Goal: Book appointment/travel/reservation

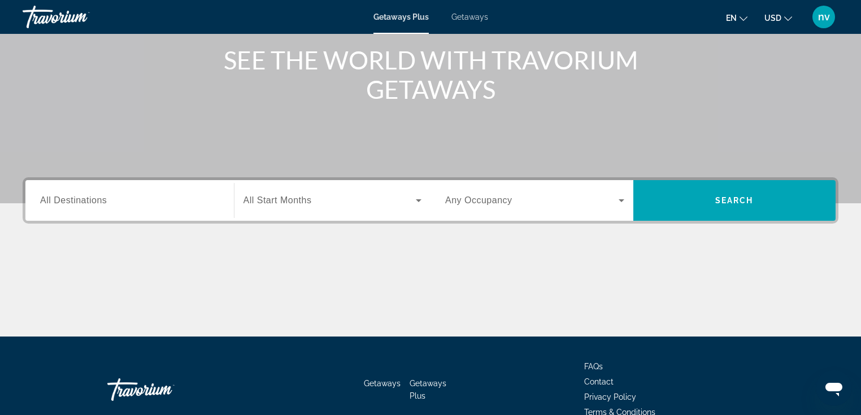
scroll to position [145, 0]
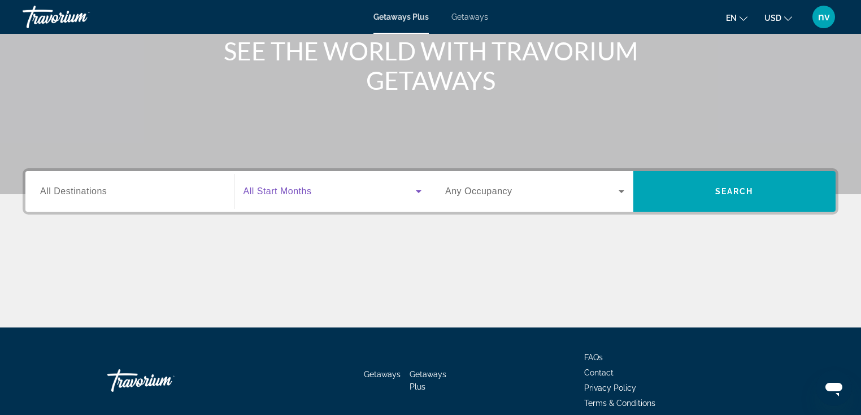
click at [419, 194] on icon "Search widget" at bounding box center [419, 192] width 14 height 14
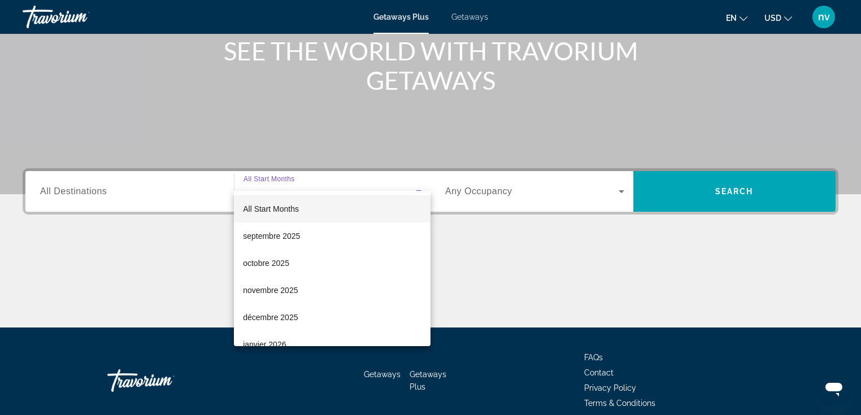
scroll to position [195, 0]
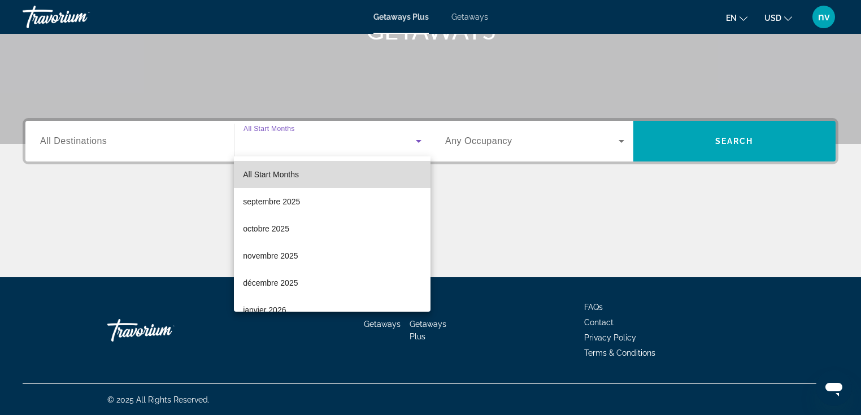
click at [364, 175] on mat-option "All Start Months" at bounding box center [332, 174] width 197 height 27
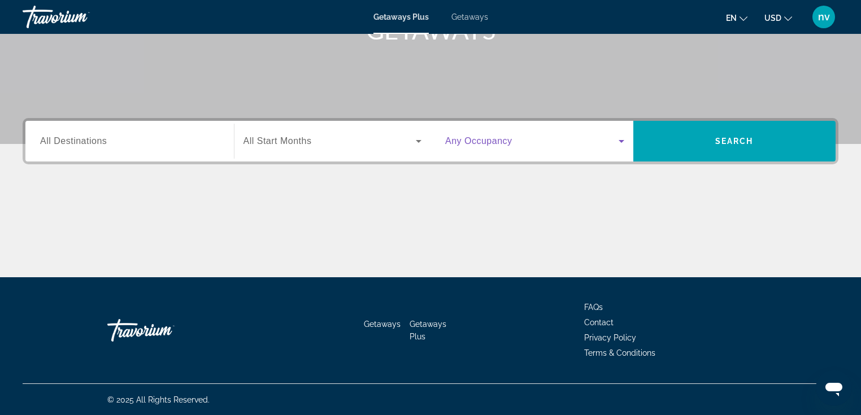
click at [547, 146] on span "Search widget" at bounding box center [532, 142] width 174 height 14
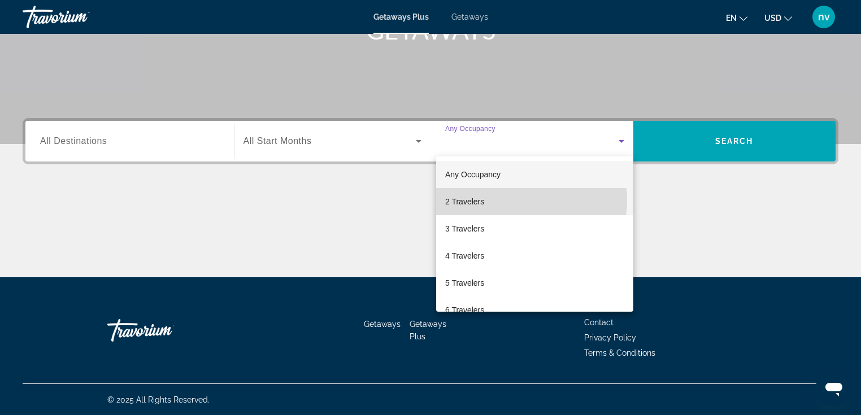
click at [521, 201] on mat-option "2 Travelers" at bounding box center [534, 201] width 197 height 27
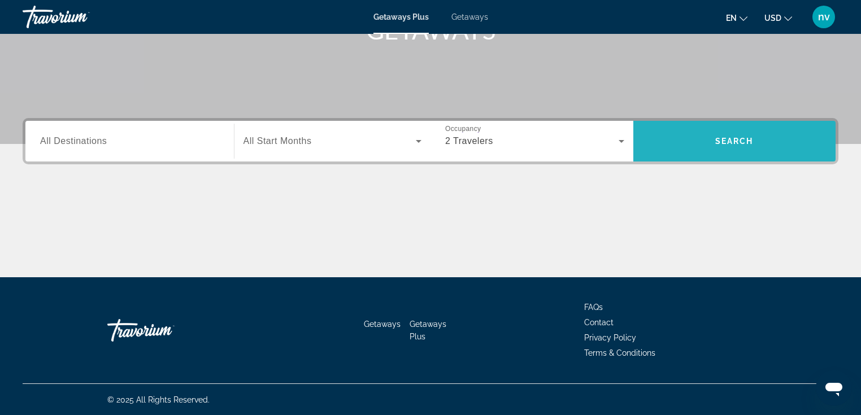
click at [737, 146] on span "Search widget" at bounding box center [735, 141] width 203 height 27
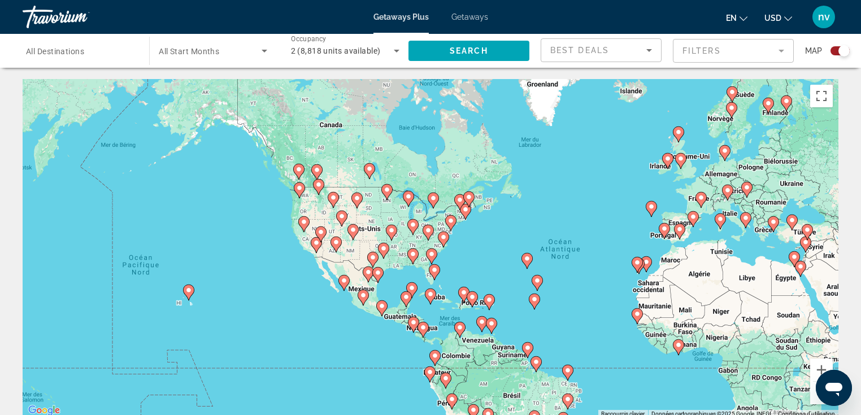
drag, startPoint x: 318, startPoint y: 226, endPoint x: 483, endPoint y: 244, distance: 166.1
click at [483, 244] on div "Pour activer le glissement avec le clavier, appuyez sur Alt+Entrée. Une fois ce…" at bounding box center [431, 248] width 816 height 339
click at [819, 368] on button "Zoom avant" at bounding box center [822, 370] width 23 height 23
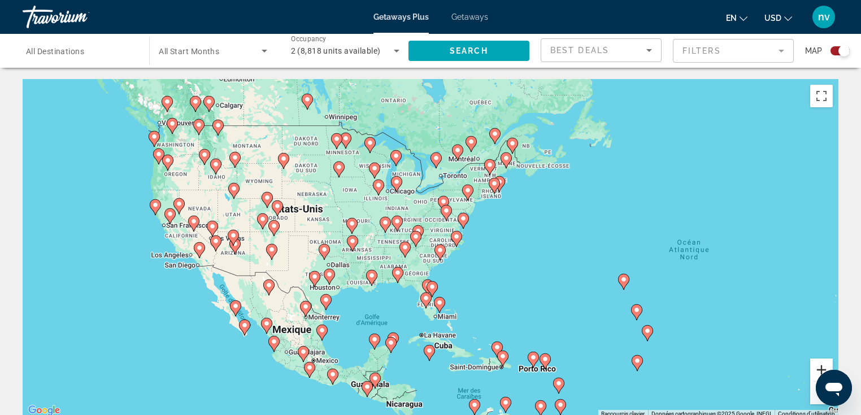
click at [819, 368] on button "Zoom avant" at bounding box center [822, 370] width 23 height 23
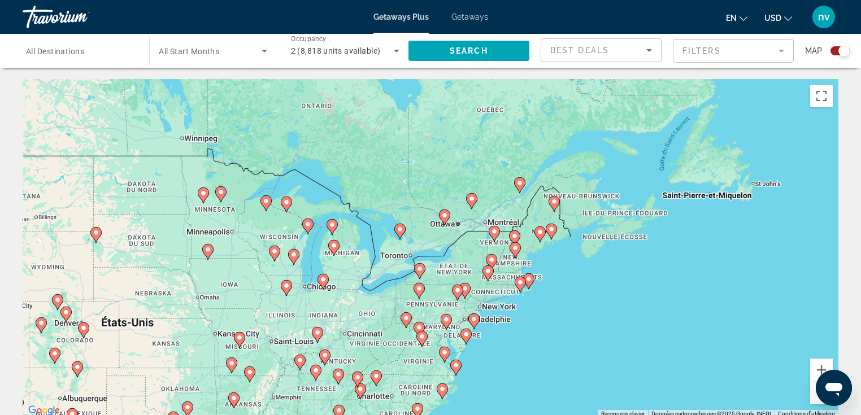
drag, startPoint x: 633, startPoint y: 217, endPoint x: 600, endPoint y: 356, distance: 142.4
click at [600, 356] on div "Pour activer le glissement avec le clavier, appuyez sur Alt+Entrée. Une fois ce…" at bounding box center [431, 248] width 816 height 339
click at [825, 365] on button "Zoom avant" at bounding box center [822, 370] width 23 height 23
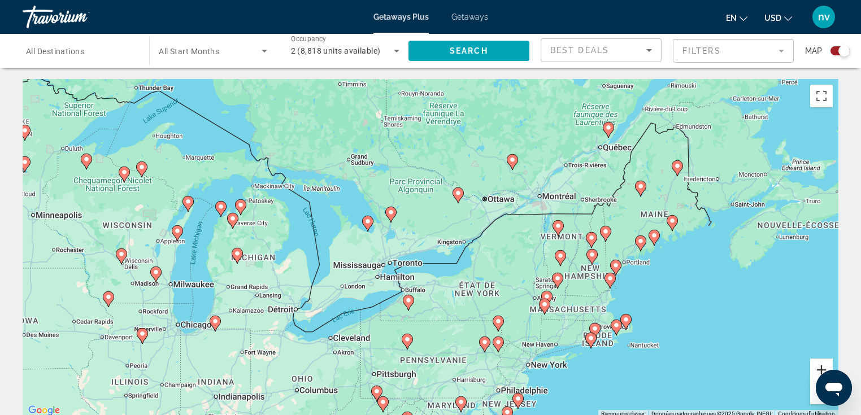
click at [825, 365] on button "Zoom avant" at bounding box center [822, 370] width 23 height 23
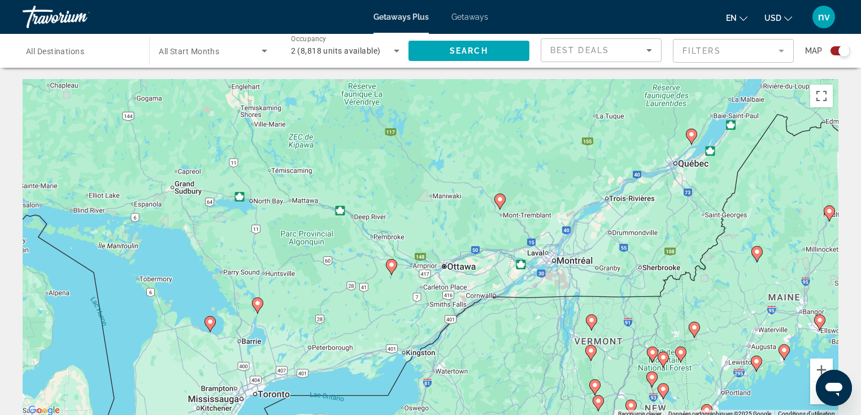
drag, startPoint x: 679, startPoint y: 201, endPoint x: 583, endPoint y: 319, distance: 152.3
click at [583, 319] on div "Pour activer le glissement avec le clavier, appuyez sur Alt+Entrée. Une fois ce…" at bounding box center [431, 248] width 816 height 339
click at [501, 199] on image "Main content" at bounding box center [500, 199] width 7 height 7
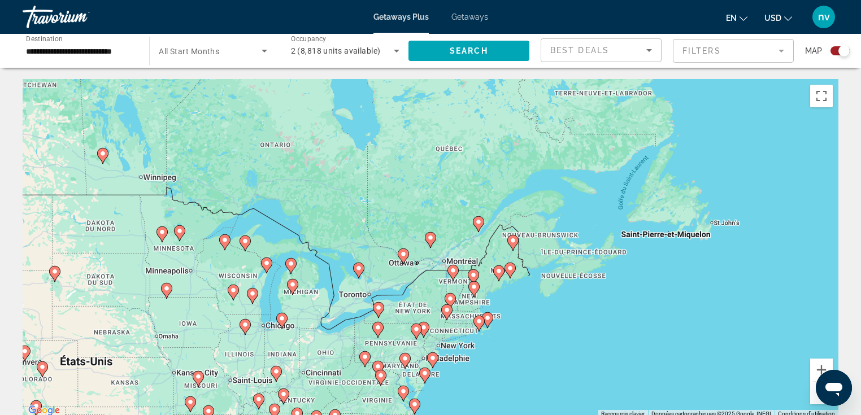
click at [431, 237] on image "Main content" at bounding box center [430, 238] width 7 height 7
type input "**********"
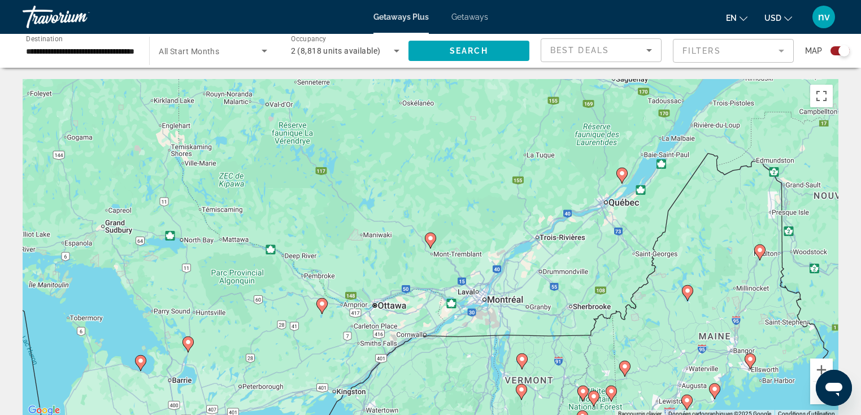
click at [431, 237] on image "Main content" at bounding box center [430, 238] width 7 height 7
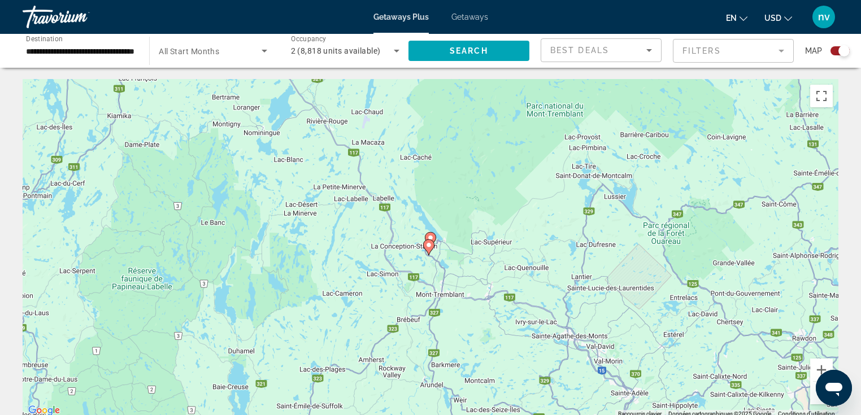
click at [431, 237] on image "Main content" at bounding box center [430, 238] width 7 height 7
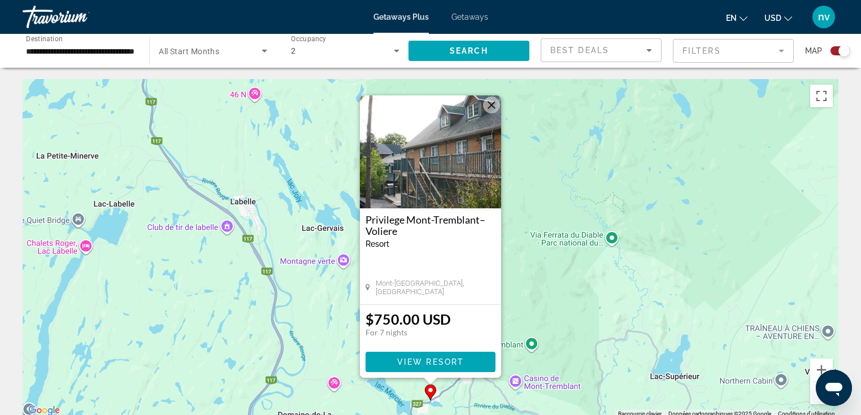
click at [493, 106] on button "Fermer" at bounding box center [491, 105] width 17 height 17
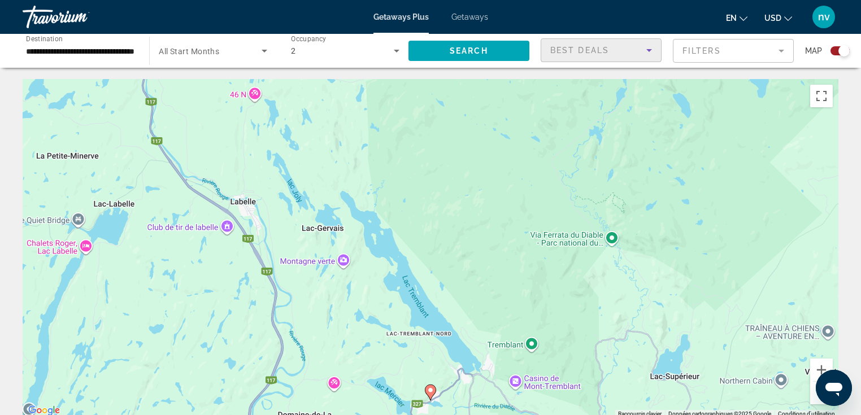
click at [629, 52] on div "Best Deals" at bounding box center [599, 51] width 96 height 14
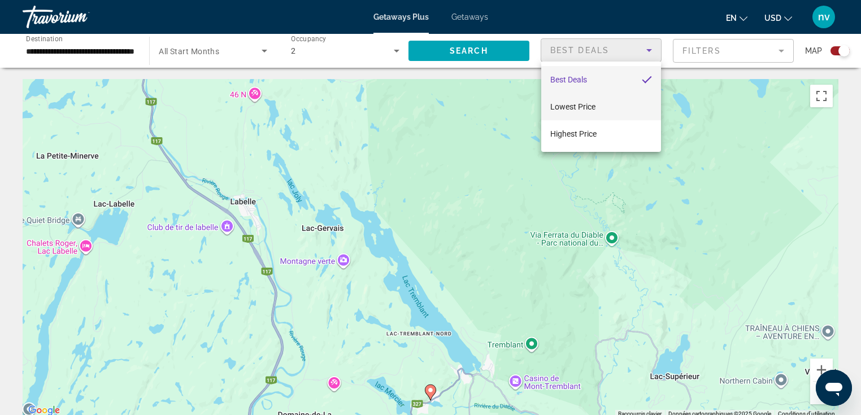
click at [583, 101] on span "Lowest Price" at bounding box center [573, 107] width 45 height 14
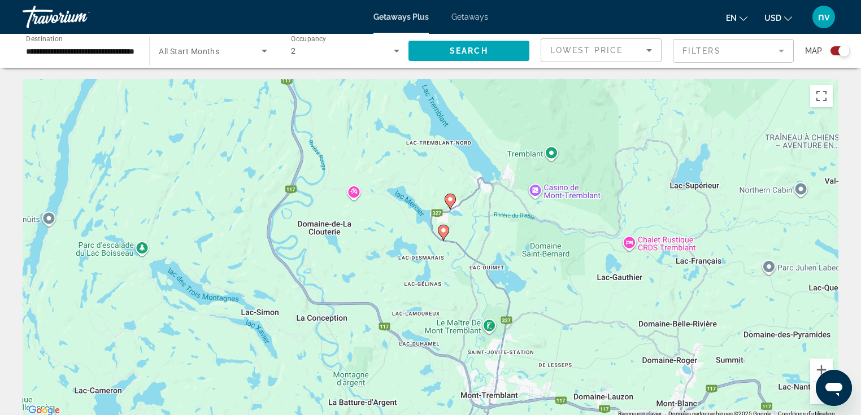
drag, startPoint x: 745, startPoint y: 179, endPoint x: 764, endPoint y: -14, distance: 193.1
click at [764, 0] on html "**********" at bounding box center [430, 207] width 861 height 415
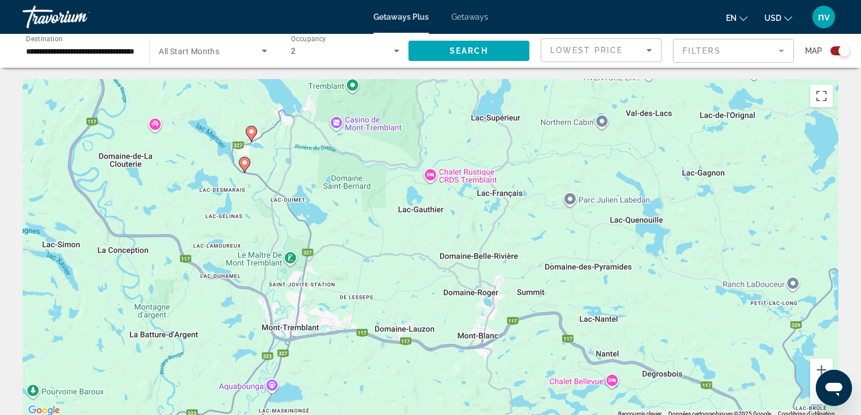
drag, startPoint x: 618, startPoint y: 257, endPoint x: 416, endPoint y: 189, distance: 213.4
click at [416, 189] on div "Pour activer le glissement avec le clavier, appuyez sur Alt+Entrée. Une fois ce…" at bounding box center [431, 248] width 816 height 339
click at [814, 400] on button "Zoom arrière" at bounding box center [822, 393] width 23 height 23
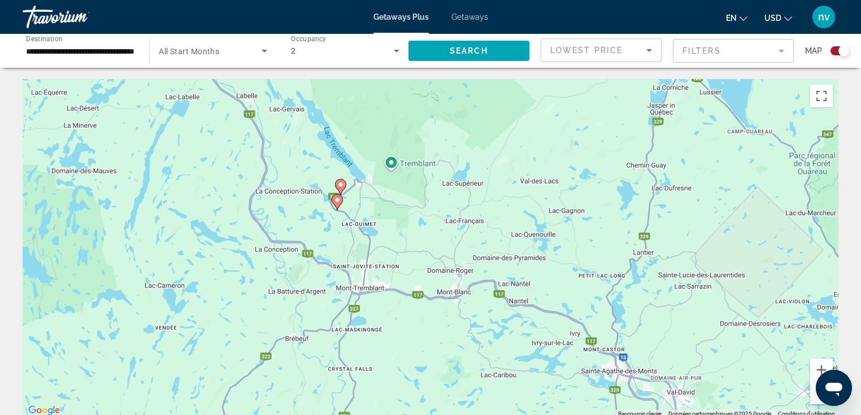
click at [814, 400] on button "Zoom arrière" at bounding box center [822, 393] width 23 height 23
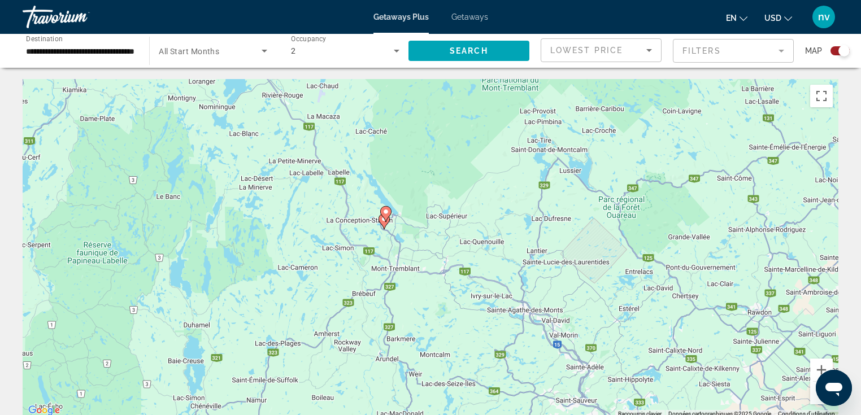
click at [812, 399] on button "Zoom arrière" at bounding box center [822, 393] width 23 height 23
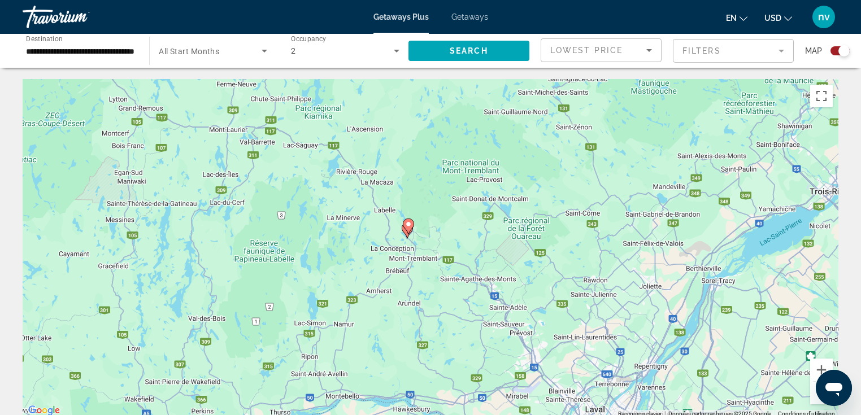
click at [815, 400] on button "Zoom arrière" at bounding box center [822, 393] width 23 height 23
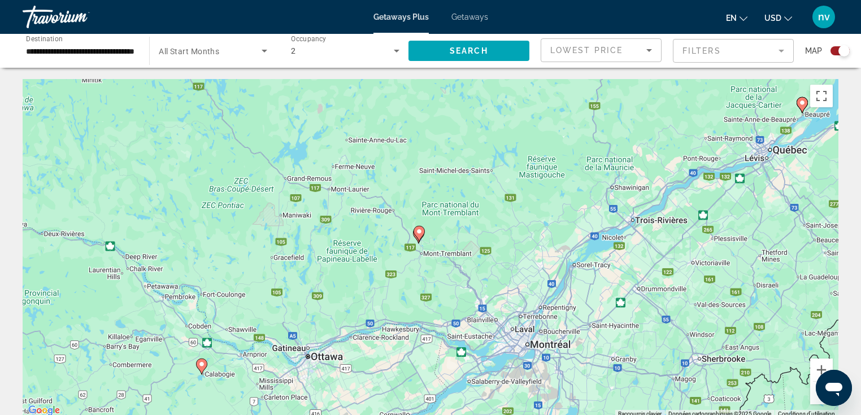
click at [200, 365] on image "Main content" at bounding box center [201, 364] width 7 height 7
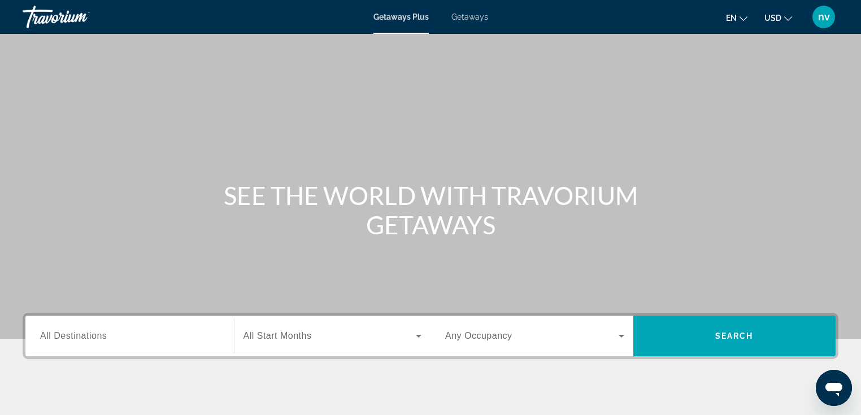
click at [475, 18] on span "Getaways" at bounding box center [470, 16] width 37 height 9
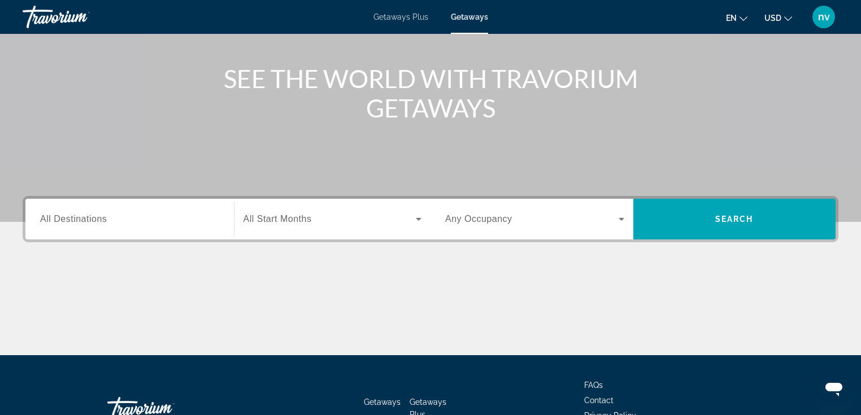
scroll to position [195, 0]
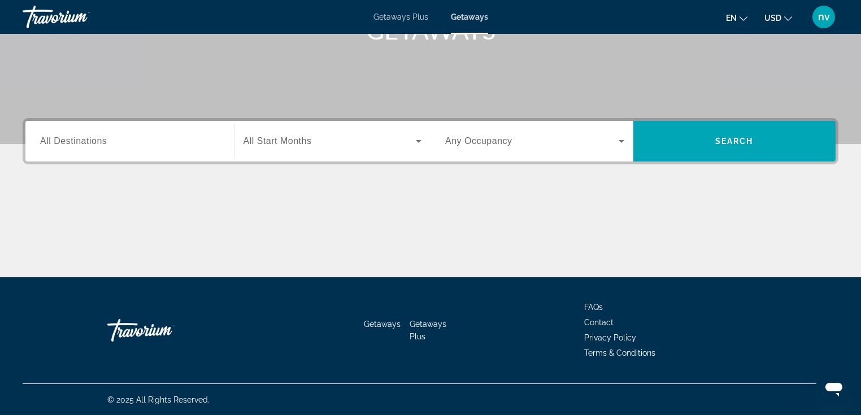
click at [415, 143] on icon "Search widget" at bounding box center [419, 142] width 14 height 14
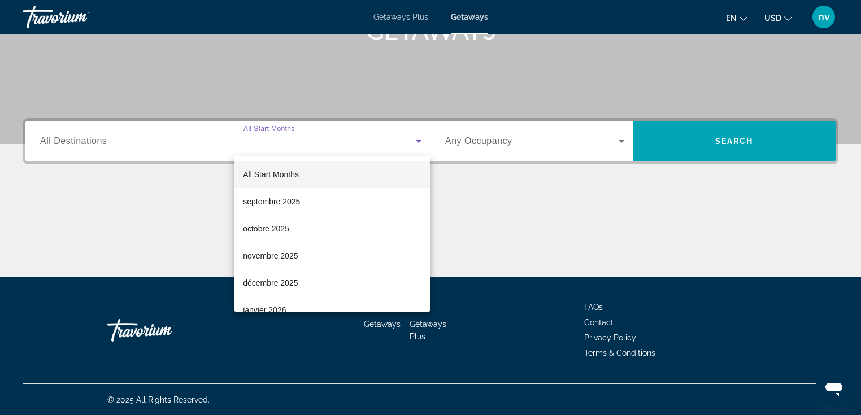
click at [215, 133] on div at bounding box center [430, 207] width 861 height 415
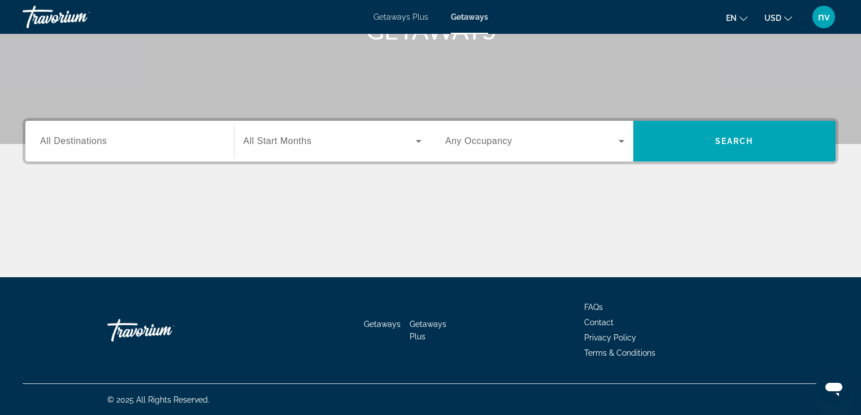
click at [476, 142] on span "Any Occupancy" at bounding box center [478, 141] width 67 height 10
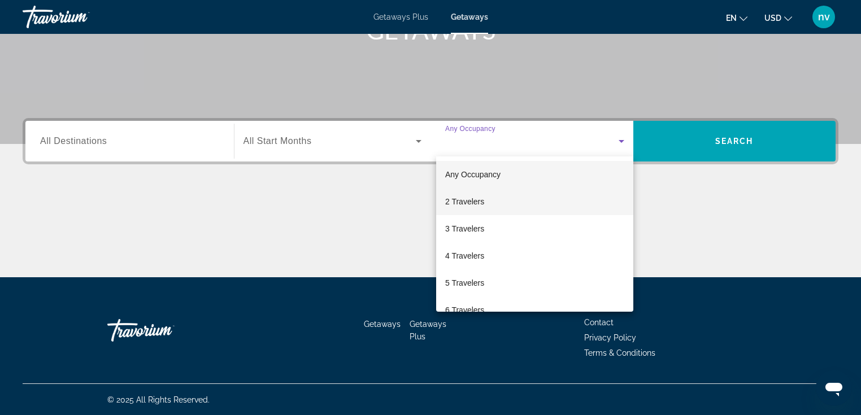
click at [473, 193] on mat-option "2 Travelers" at bounding box center [534, 201] width 197 height 27
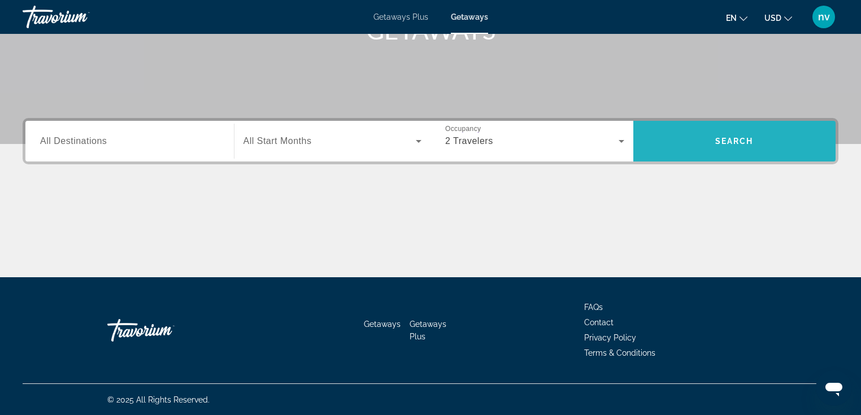
click at [737, 145] on span "Search widget" at bounding box center [735, 141] width 203 height 27
